Goal: Transaction & Acquisition: Book appointment/travel/reservation

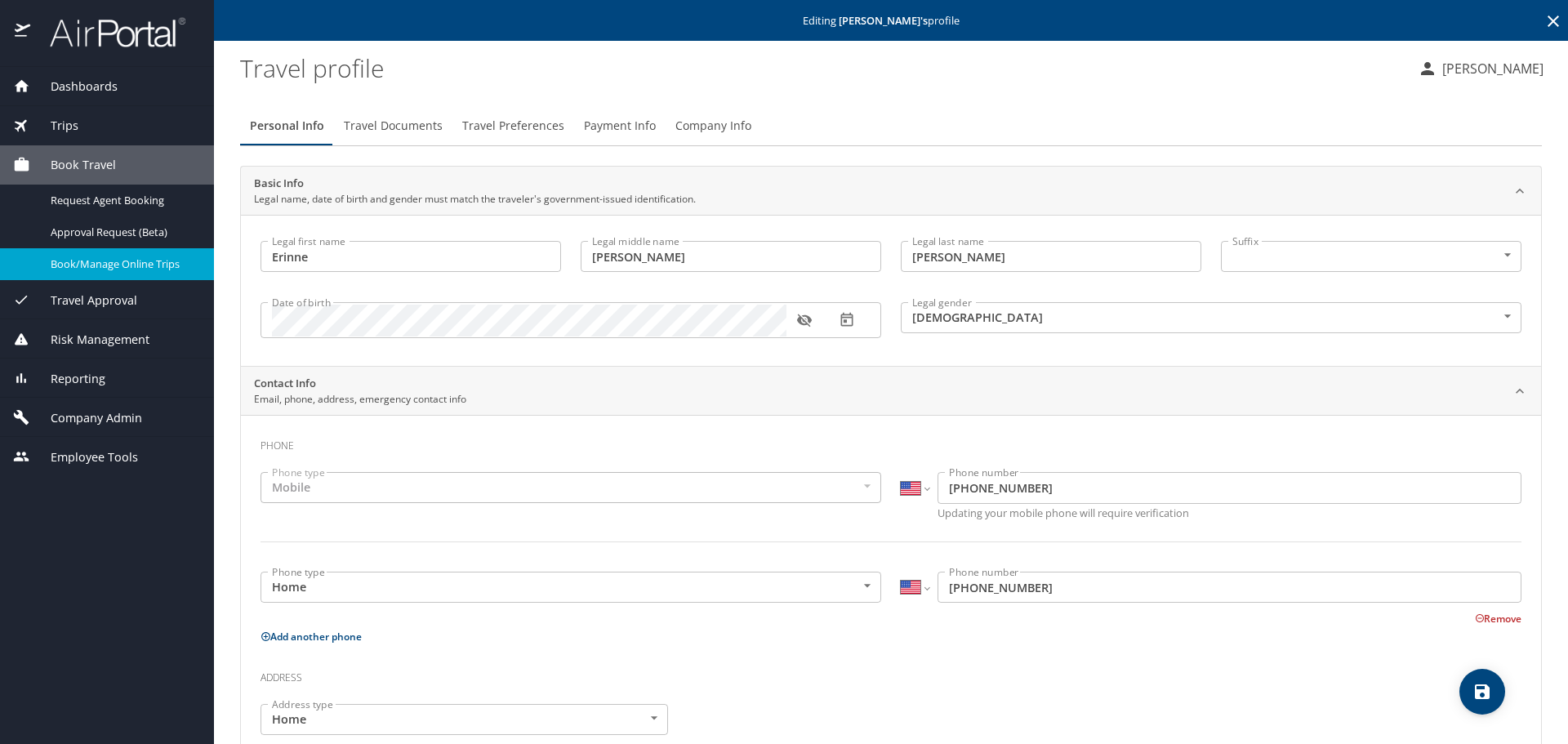
select select "US"
click at [87, 270] on span "Book/Manage Online Trips" at bounding box center [122, 264] width 143 height 16
